Goal: Task Accomplishment & Management: Manage account settings

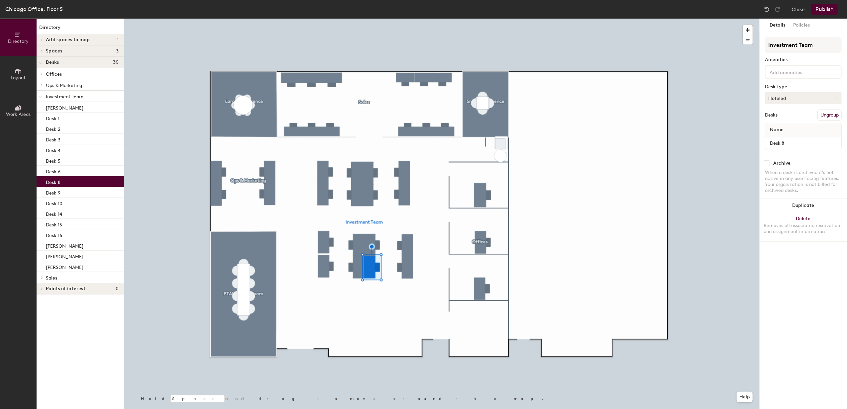
click at [835, 98] on icon at bounding box center [836, 98] width 3 height 3
click at [791, 117] on div "Assigned" at bounding box center [798, 119] width 66 height 10
click at [830, 9] on button "Publish" at bounding box center [824, 9] width 26 height 11
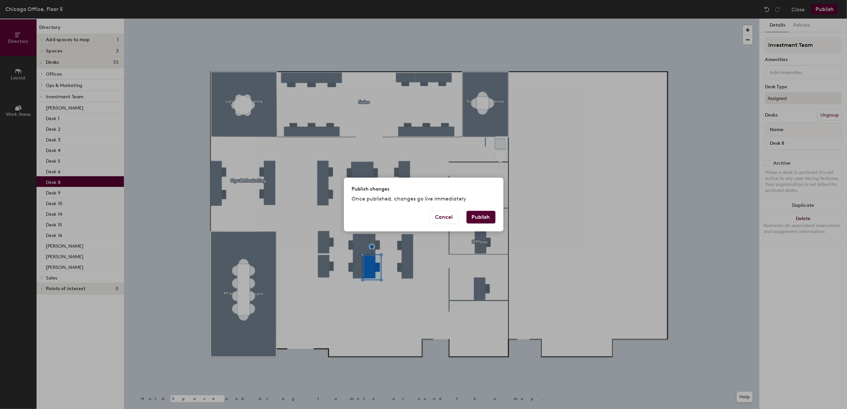
click at [481, 222] on button "Publish" at bounding box center [480, 217] width 29 height 13
